Goal: Task Accomplishment & Management: Manage account settings

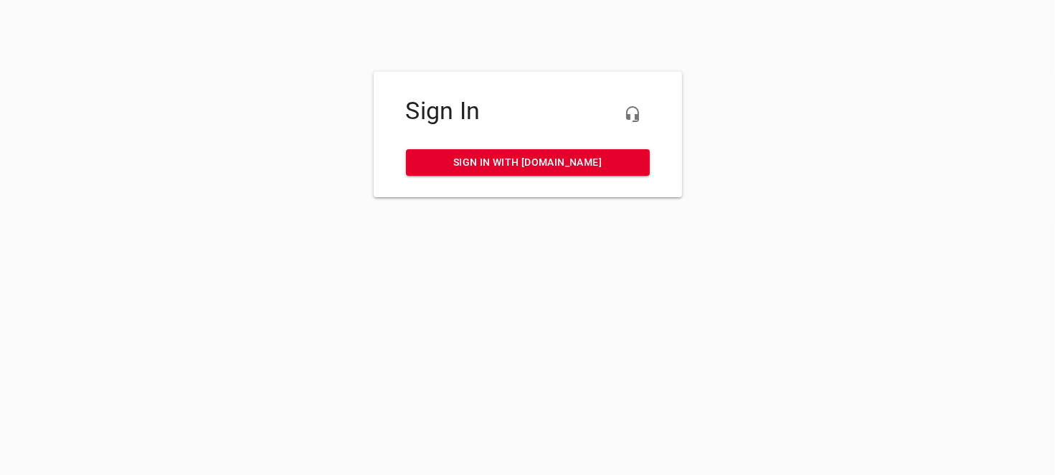
click at [553, 159] on span "Sign in with [DOMAIN_NAME]" at bounding box center [528, 163] width 221 height 18
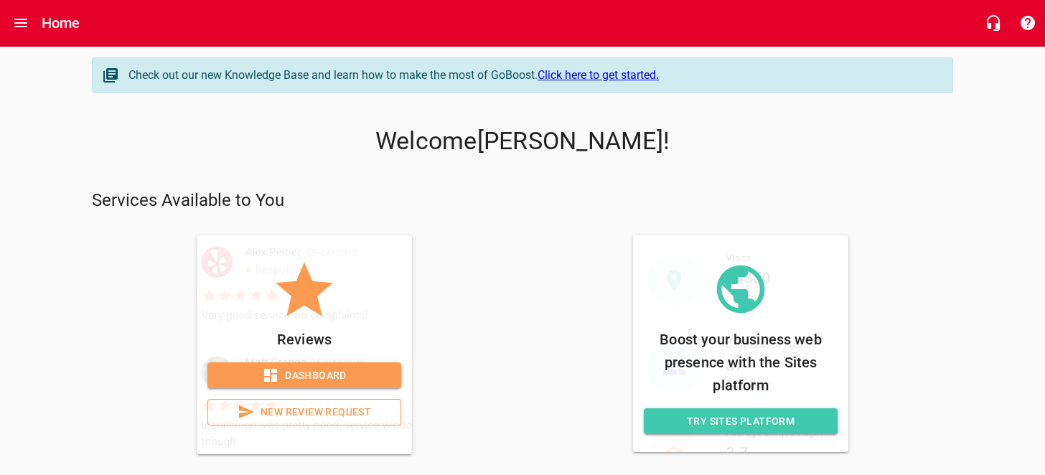
click at [346, 377] on span "Dashboard" at bounding box center [304, 376] width 171 height 18
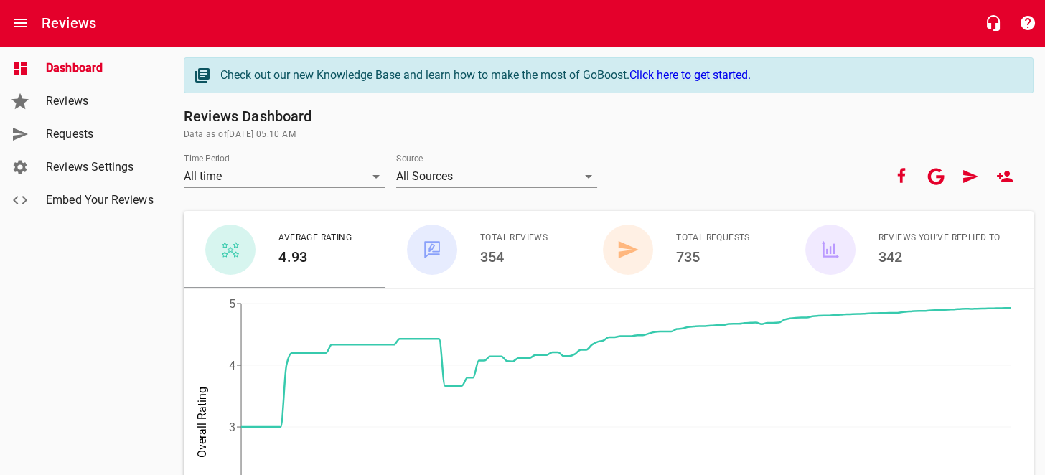
click at [105, 109] on link "Reviews" at bounding box center [86, 101] width 172 height 33
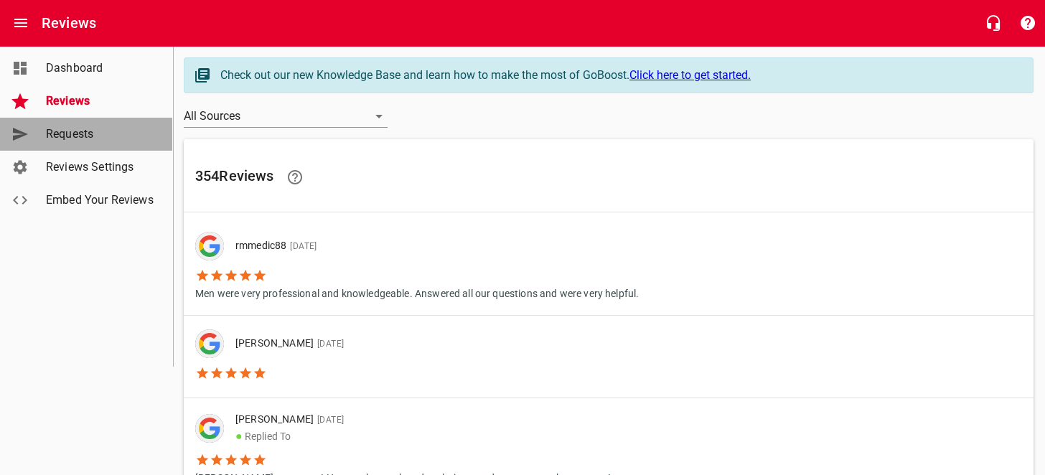
click at [58, 130] on span "Requests" at bounding box center [100, 134] width 109 height 17
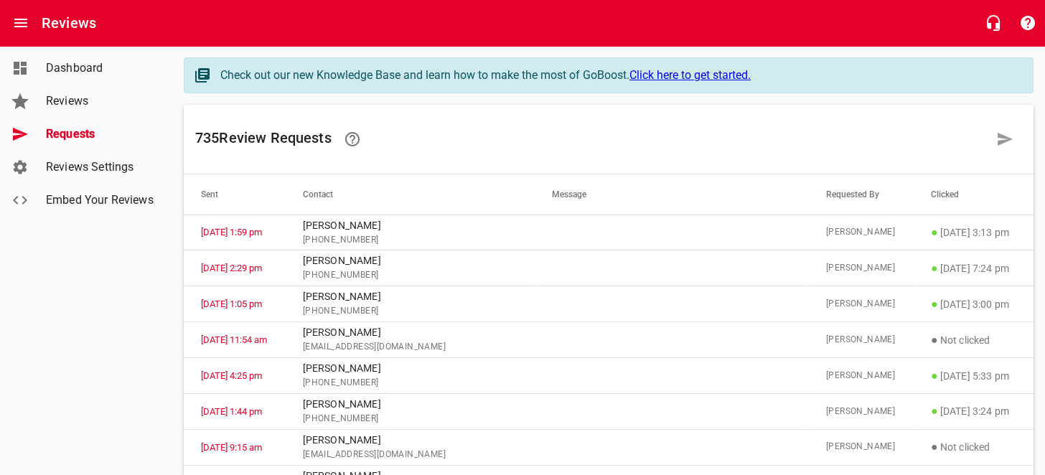
click at [67, 99] on span "Reviews" at bounding box center [100, 101] width 109 height 17
